Goal: Navigation & Orientation: Find specific page/section

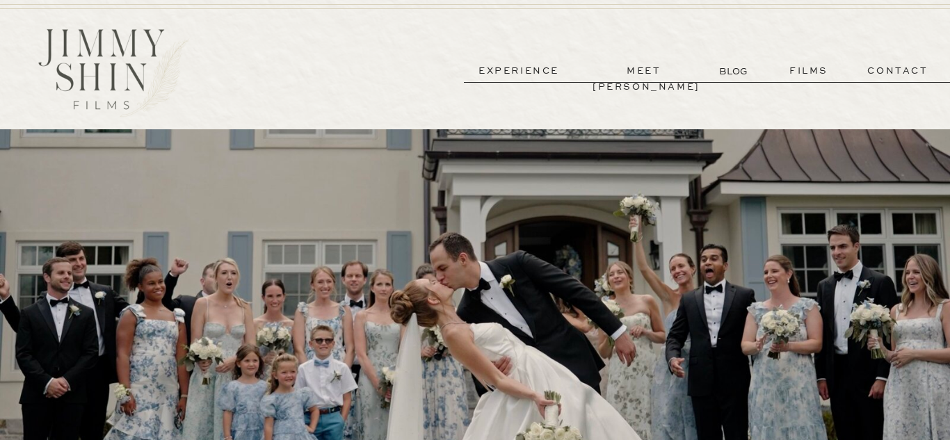
click at [879, 70] on p "contact" at bounding box center [898, 71] width 100 height 16
click at [895, 67] on p "contact" at bounding box center [898, 71] width 100 height 16
click at [630, 70] on p "meet [PERSON_NAME]" at bounding box center [644, 71] width 103 height 16
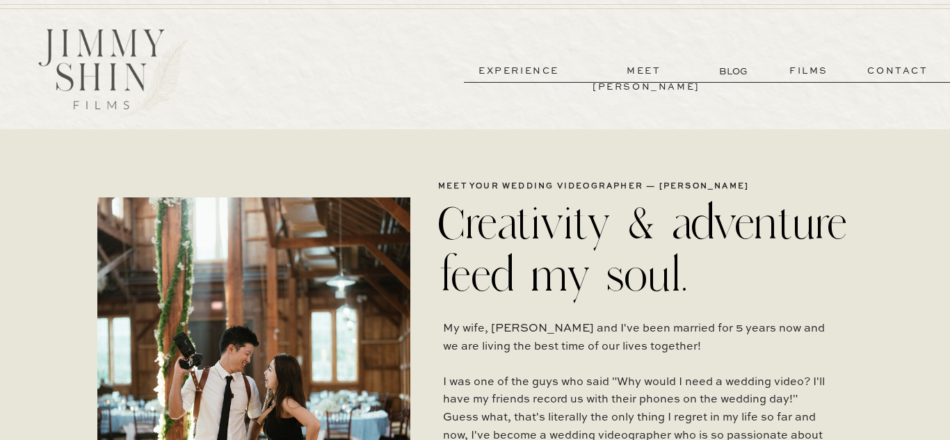
click at [537, 74] on p "experience" at bounding box center [519, 71] width 103 height 16
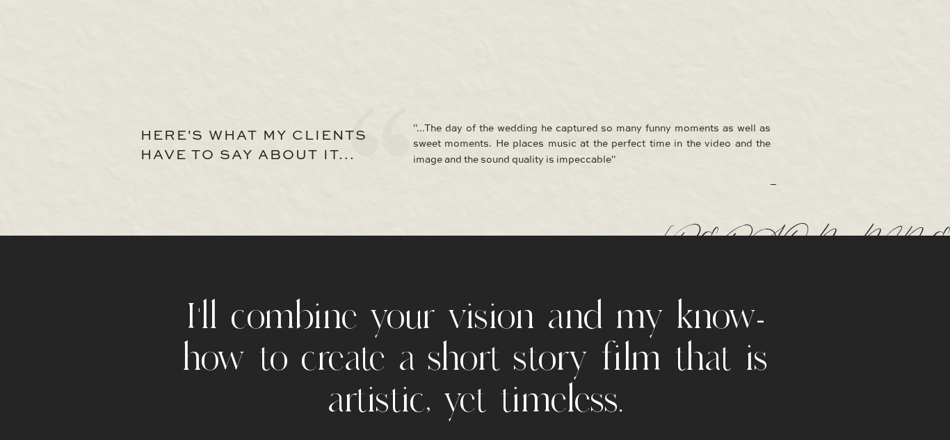
scroll to position [6857, 0]
